Goal: Task Accomplishment & Management: Use online tool/utility

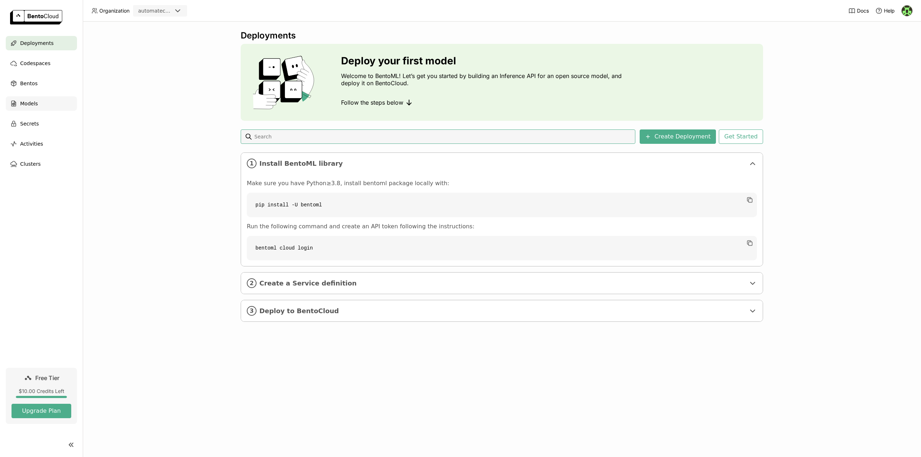
click at [33, 105] on span "Models" at bounding box center [29, 103] width 18 height 9
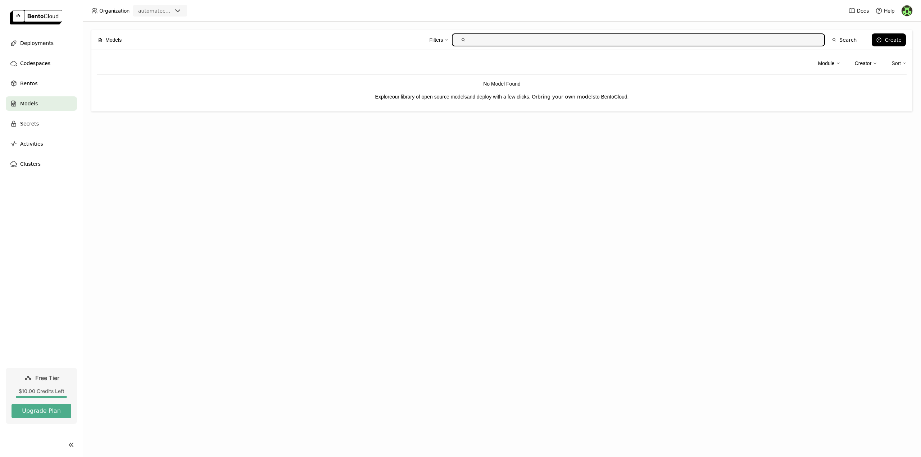
click at [560, 98] on link "bring your own models" at bounding box center [567, 97] width 58 height 6
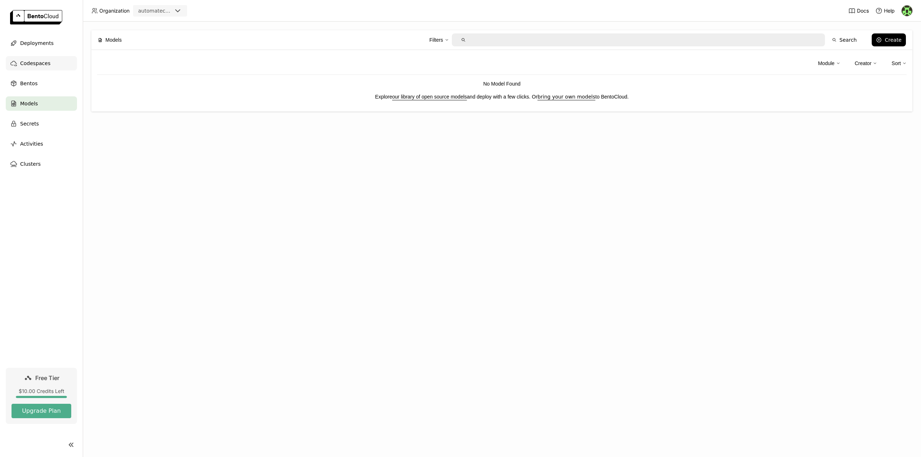
click at [40, 63] on span "Codespaces" at bounding box center [35, 63] width 30 height 9
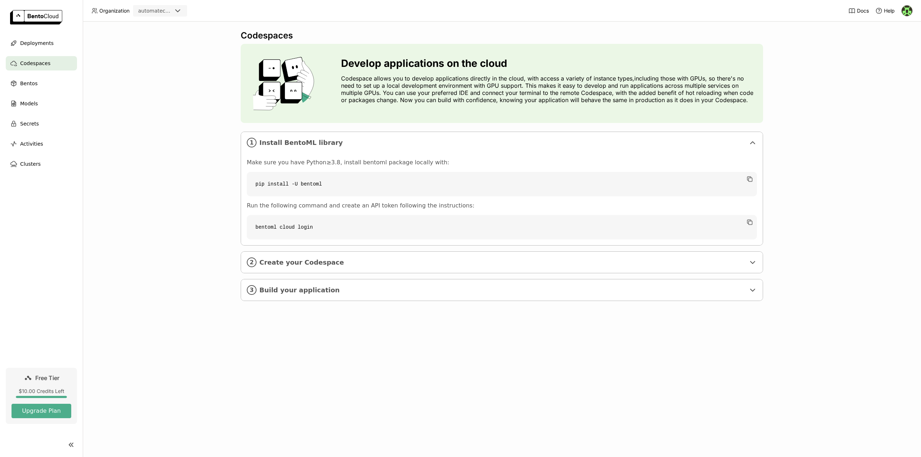
click at [253, 323] on div "Codespaces Develop applications on the cloud Codespace allows you to develop ap…" at bounding box center [502, 240] width 838 height 436
click at [316, 260] on span "Create your Codespace" at bounding box center [502, 263] width 486 height 8
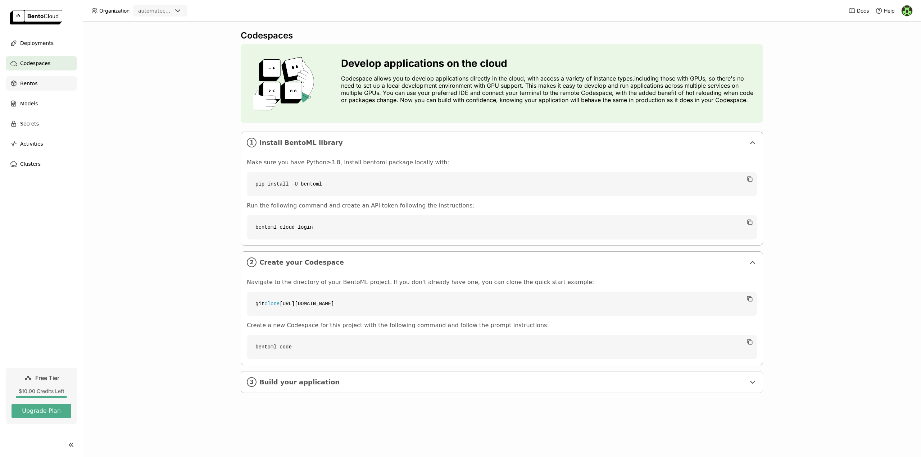
click at [32, 85] on span "Bentos" at bounding box center [28, 83] width 17 height 9
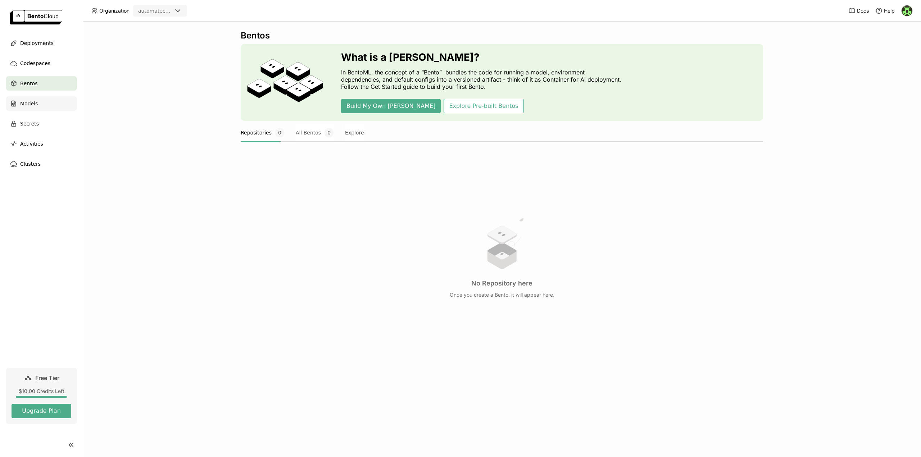
click at [39, 106] on div "Models" at bounding box center [41, 103] width 71 height 14
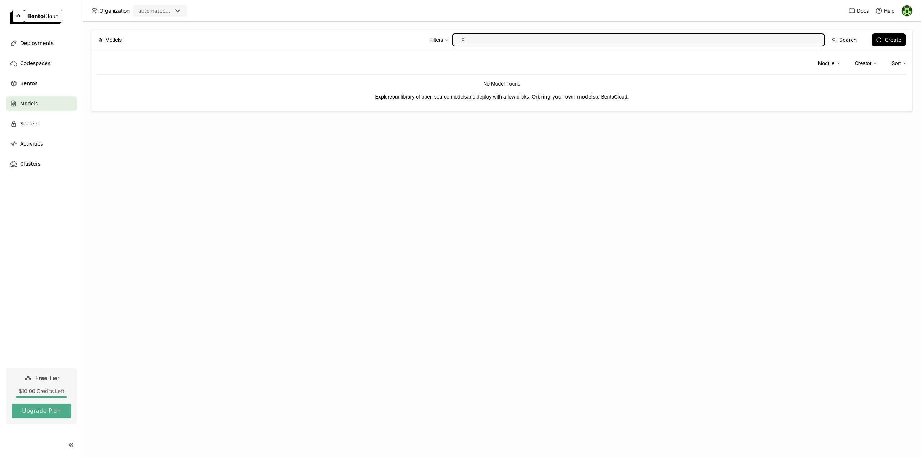
click at [906, 12] on img at bounding box center [907, 10] width 11 height 11
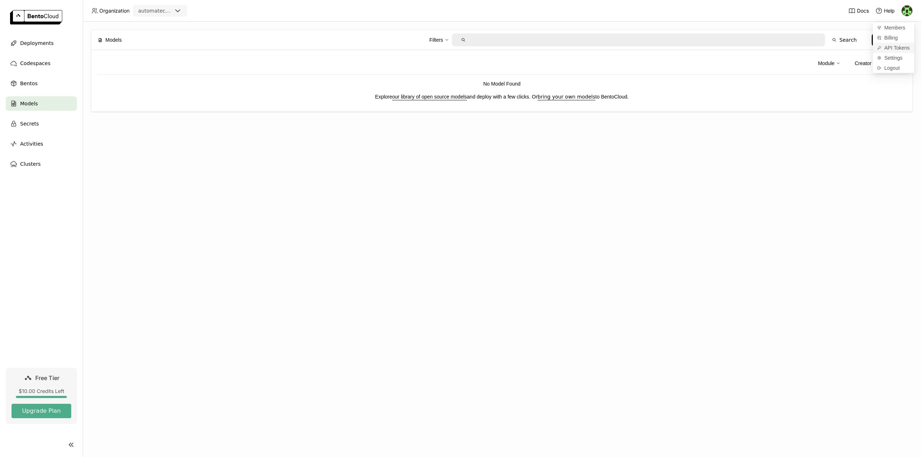
click at [894, 46] on span "API Tokens" at bounding box center [897, 48] width 26 height 6
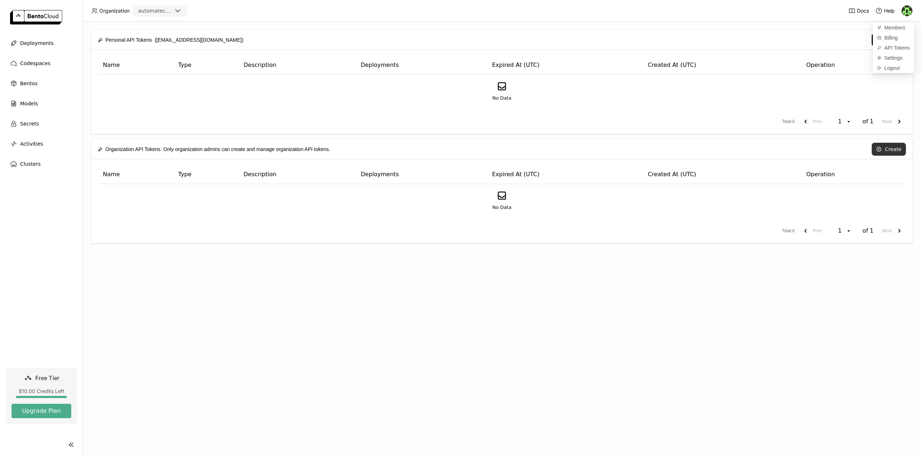
click at [890, 148] on button "Create" at bounding box center [889, 149] width 34 height 13
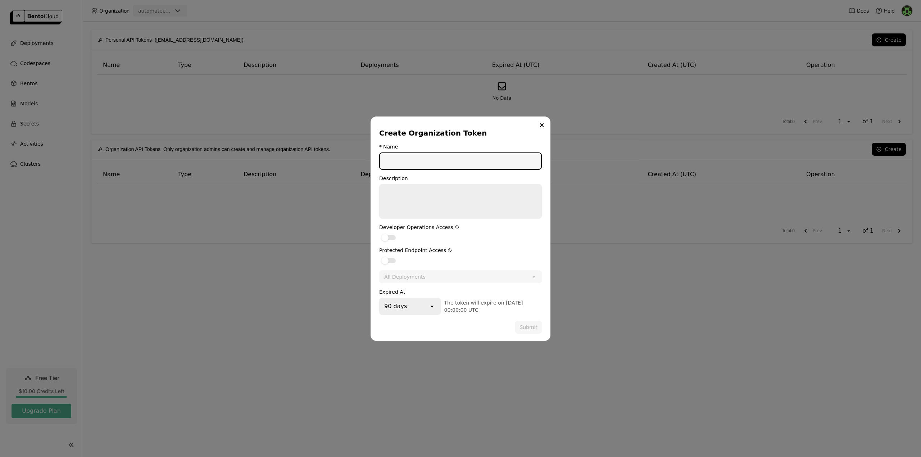
click at [415, 162] on input "dialog" at bounding box center [460, 161] width 161 height 16
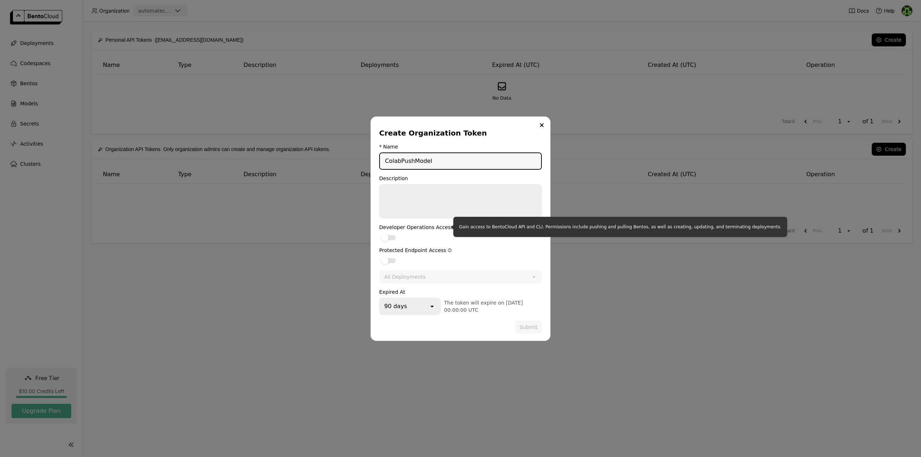
click at [455, 228] on icon "dialog" at bounding box center [456, 227] width 3 height 3
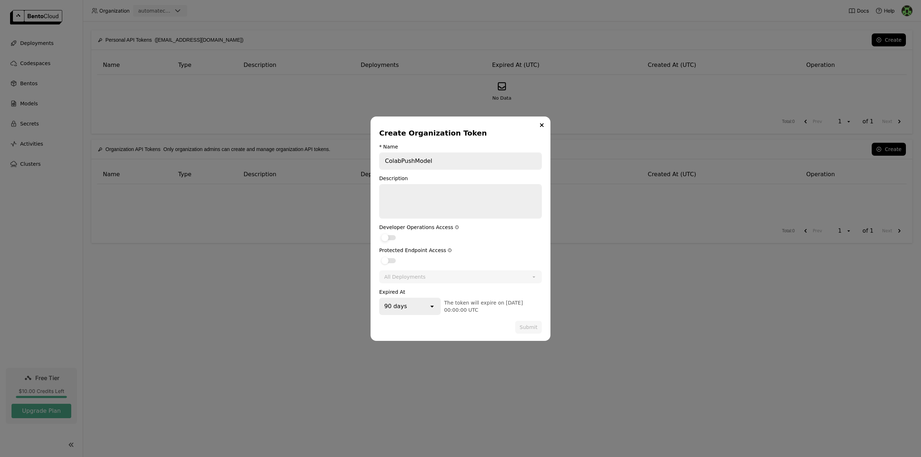
click at [389, 236] on div "dialog" at bounding box center [388, 237] width 14 height 5
click at [379, 233] on input "dialog" at bounding box center [379, 233] width 0 height 0
click at [408, 306] on div "90 days" at bounding box center [404, 307] width 49 height 16
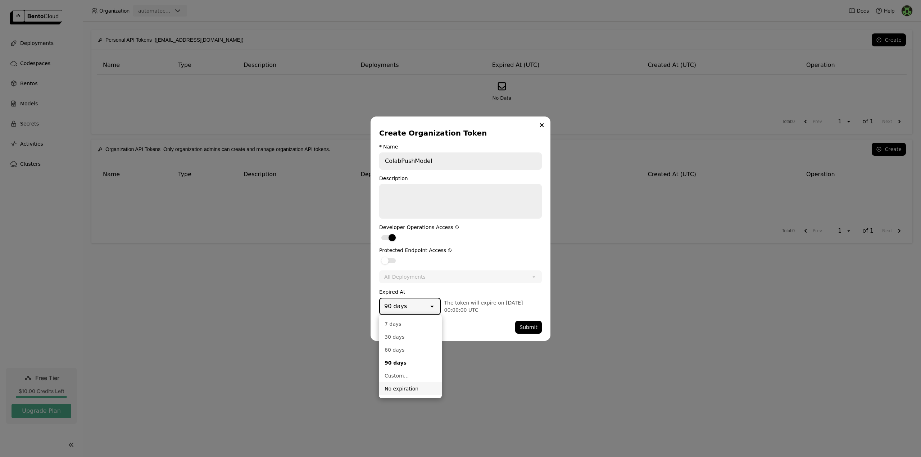
click at [401, 389] on div "No expiration" at bounding box center [410, 388] width 51 height 7
click at [529, 329] on button "Submit" at bounding box center [528, 327] width 27 height 13
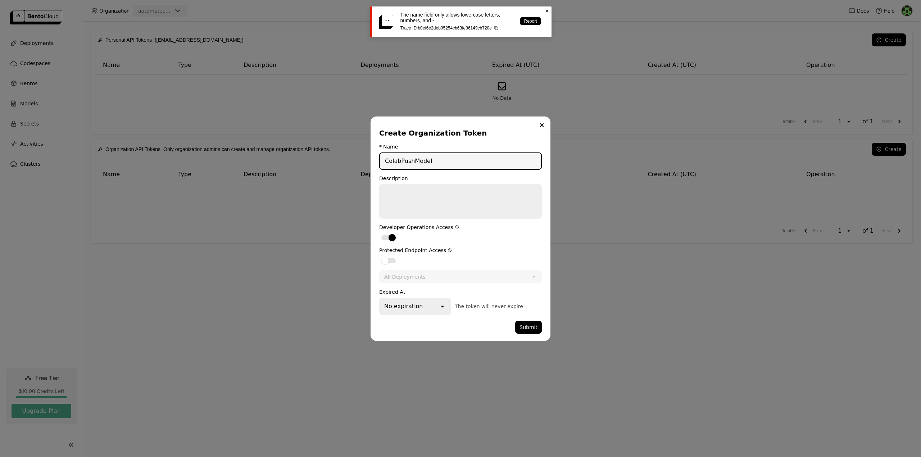
drag, startPoint x: 389, startPoint y: 160, endPoint x: 385, endPoint y: 160, distance: 4.3
click at [385, 160] on input "ColabPushModel" at bounding box center [460, 161] width 161 height 16
click at [399, 161] on input "colabPushModel" at bounding box center [460, 161] width 161 height 16
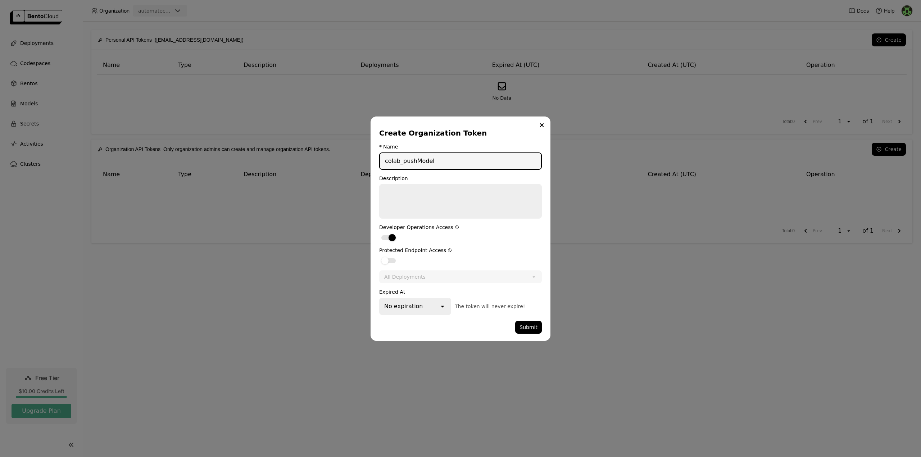
click at [418, 162] on input "colab_pushModel" at bounding box center [460, 161] width 161 height 16
click at [529, 329] on button "Submit" at bounding box center [528, 327] width 27 height 13
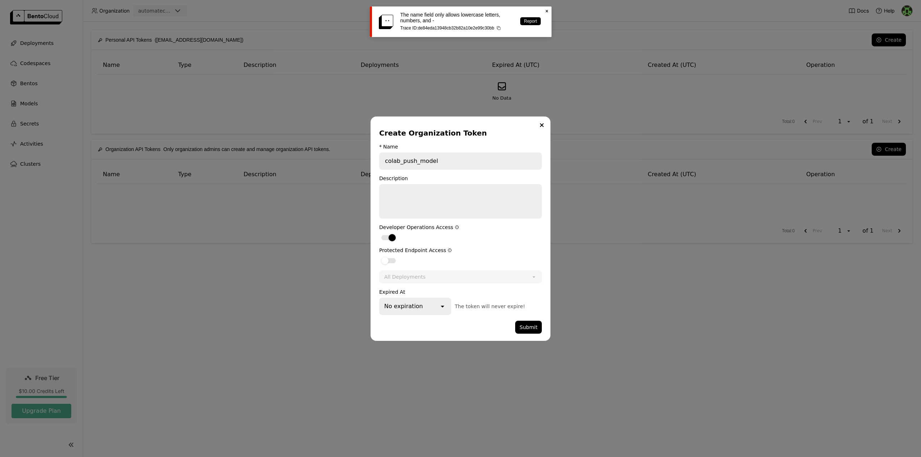
click at [402, 163] on input "colab_push_model" at bounding box center [460, 161] width 161 height 16
click at [416, 162] on input "colab-push_model" at bounding box center [460, 161] width 161 height 16
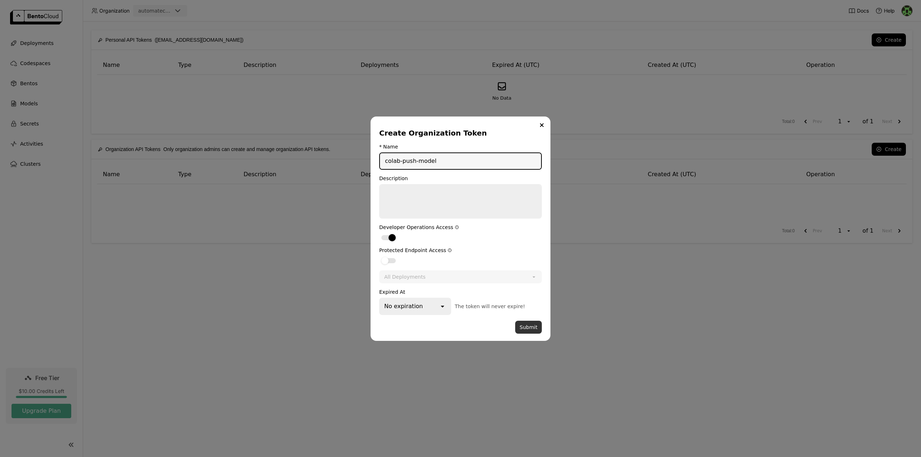
type input "colab-push-model"
click at [529, 327] on button "Submit" at bounding box center [528, 327] width 27 height 13
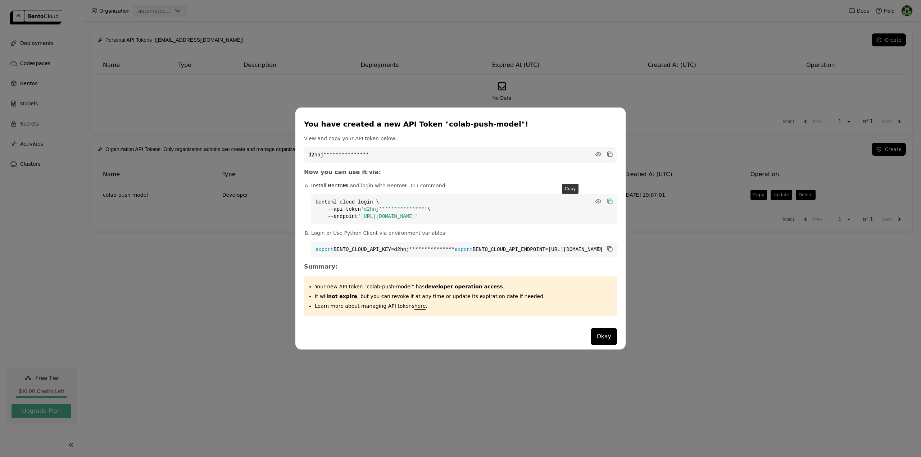
click at [609, 200] on icon "dialog" at bounding box center [611, 202] width 4 height 4
click at [241, 336] on div "**********" at bounding box center [460, 228] width 921 height 457
click at [591, 340] on button "Okay" at bounding box center [604, 336] width 26 height 17
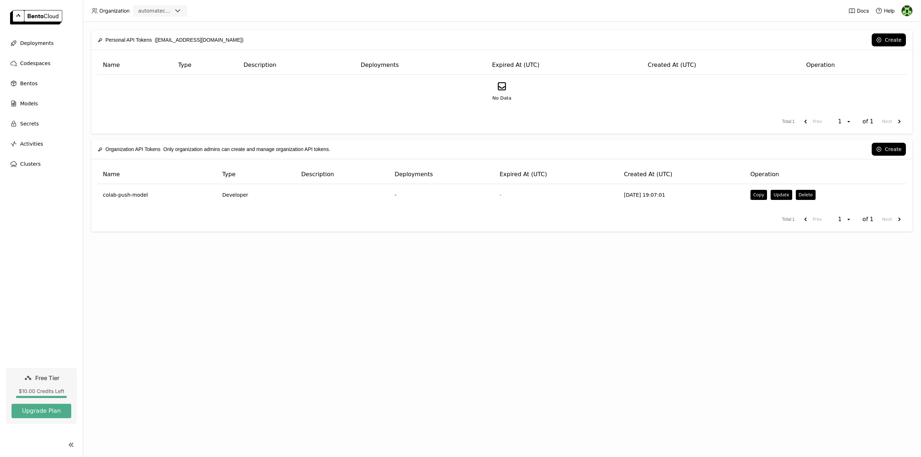
click at [298, 312] on div "Personal API Tokens ([EMAIL_ADDRESS][DOMAIN_NAME]) Create Name Type Description…" at bounding box center [502, 240] width 838 height 436
click at [28, 102] on span "Models" at bounding box center [29, 103] width 18 height 9
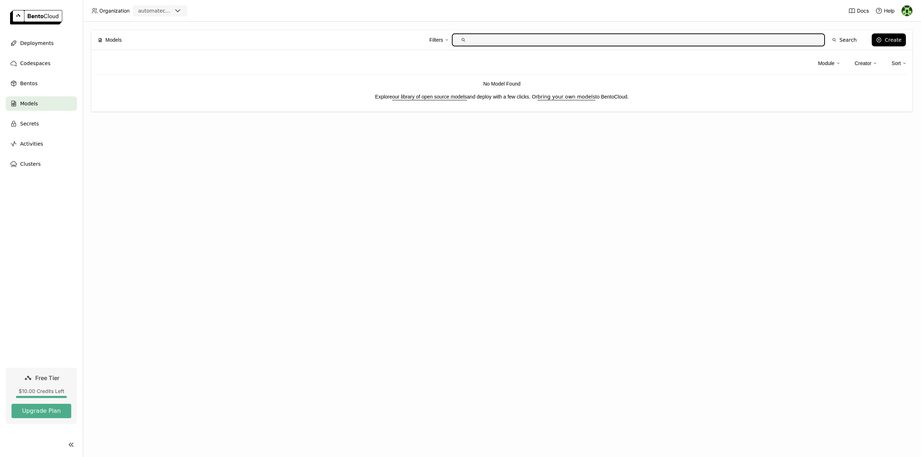
click at [28, 102] on span "Models" at bounding box center [29, 103] width 18 height 9
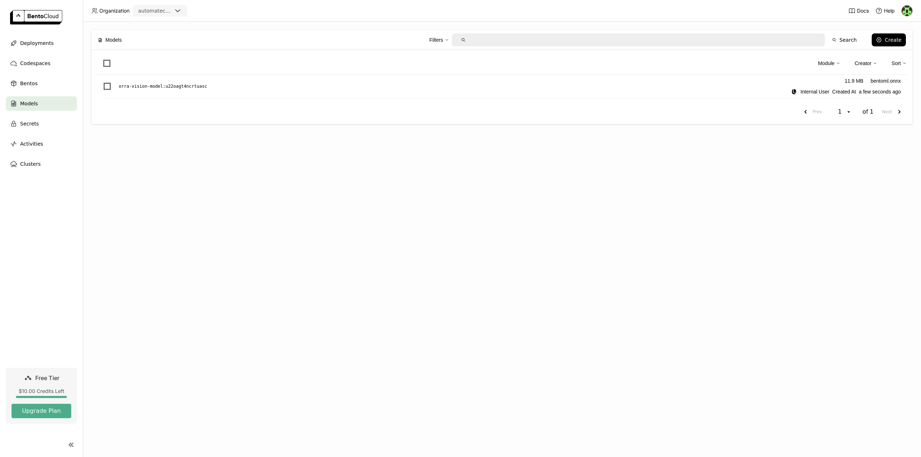
click at [30, 105] on span "Models" at bounding box center [29, 103] width 18 height 9
click at [230, 87] on link "orra-vision-model : u22oagt4ncrtuasc" at bounding box center [455, 86] width 673 height 7
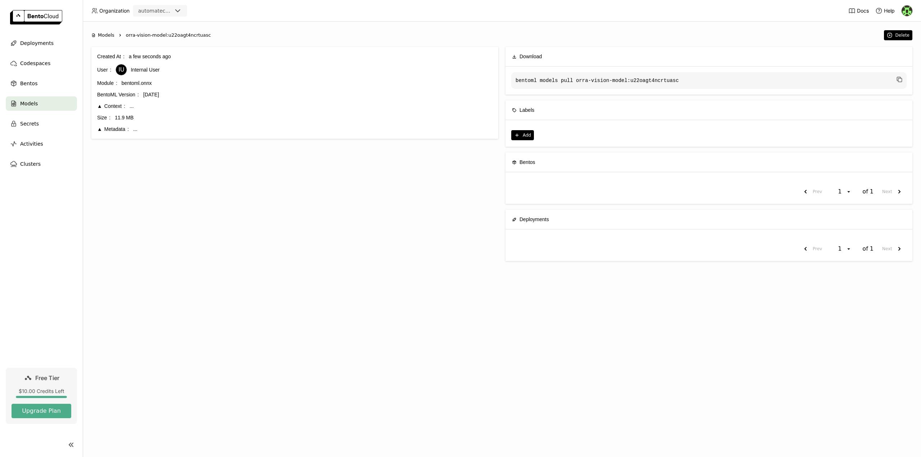
click at [108, 35] on span "Models" at bounding box center [106, 35] width 17 height 7
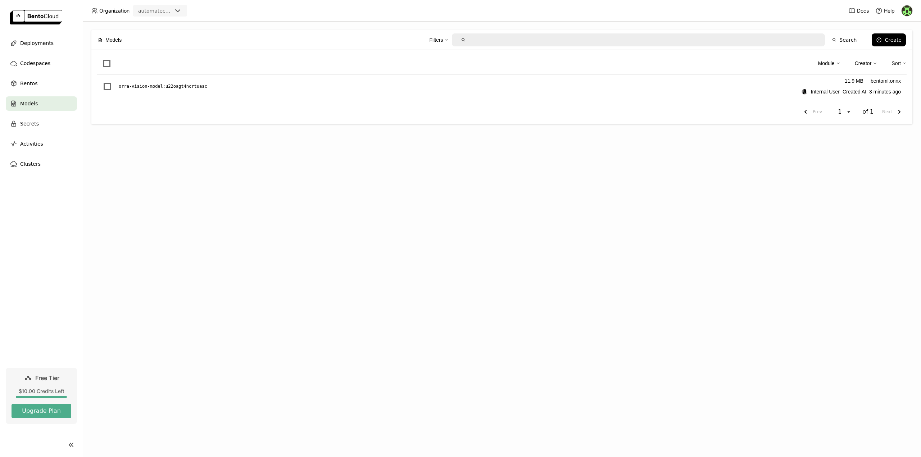
click at [44, 394] on div "$10.00 Credits Left" at bounding box center [42, 391] width 60 height 6
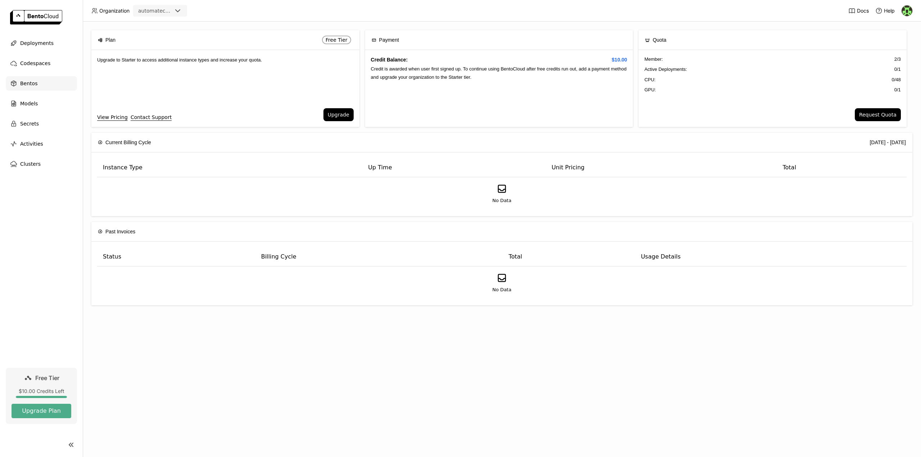
click at [32, 83] on span "Bentos" at bounding box center [28, 83] width 17 height 9
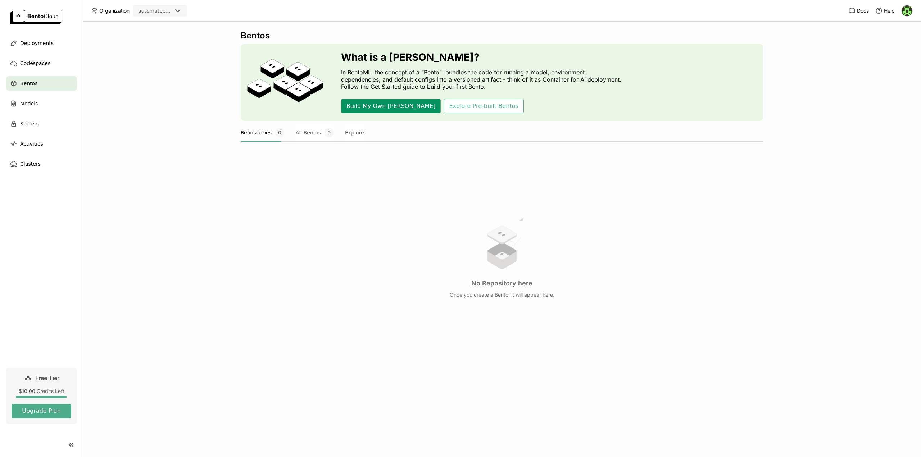
click at [379, 106] on button "Build My Own [PERSON_NAME]" at bounding box center [391, 106] width 100 height 14
